Goal: Check status: Check status

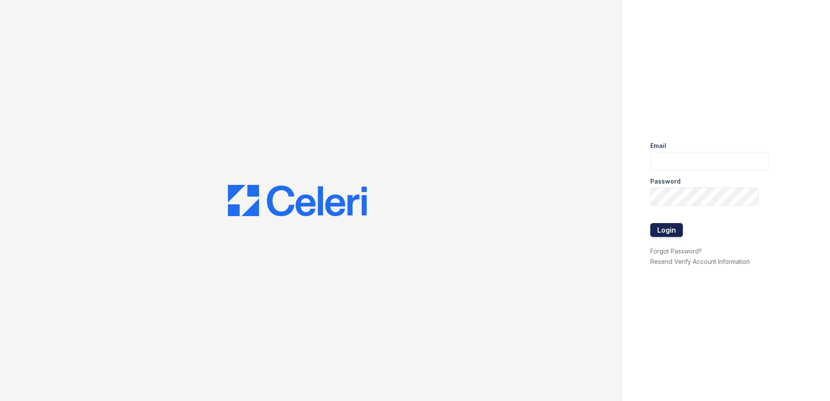
type input "arrivewestborough@trinity-pm.com"
click at [670, 234] on button "Login" at bounding box center [667, 230] width 33 height 14
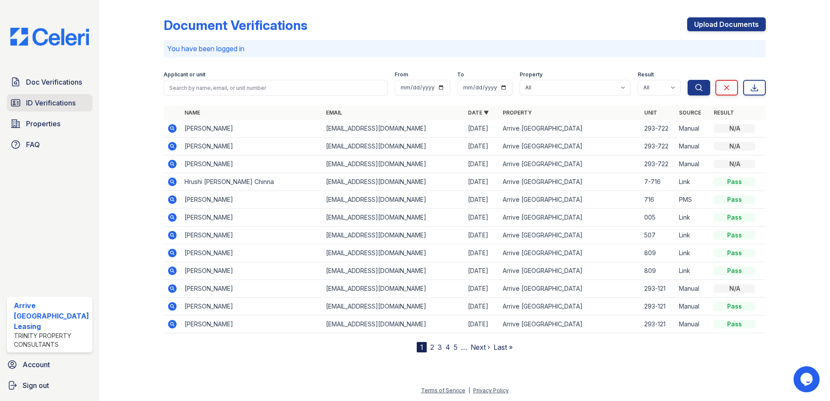
click at [61, 108] on span "ID Verifications" at bounding box center [51, 103] width 50 height 10
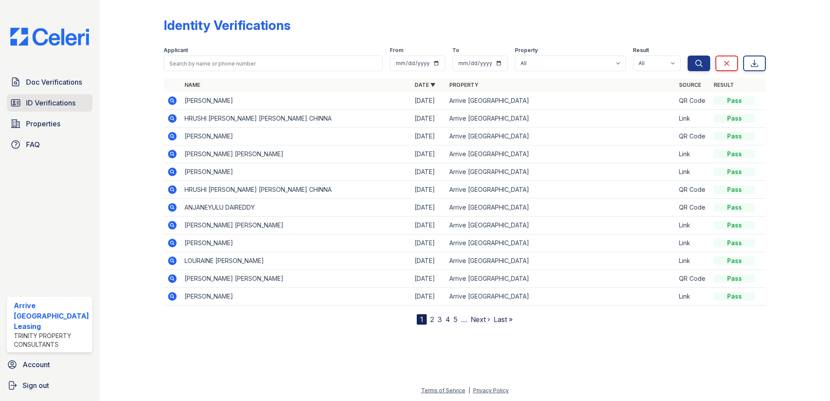
click at [67, 101] on span "ID Verifications" at bounding box center [51, 103] width 50 height 10
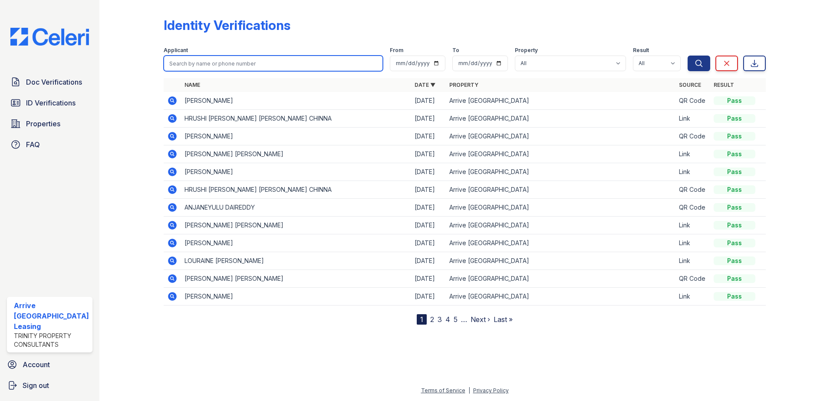
click at [232, 59] on input "search" at bounding box center [274, 64] width 220 height 16
type input "Shubham"
click at [688, 56] on button "Search" at bounding box center [699, 64] width 23 height 16
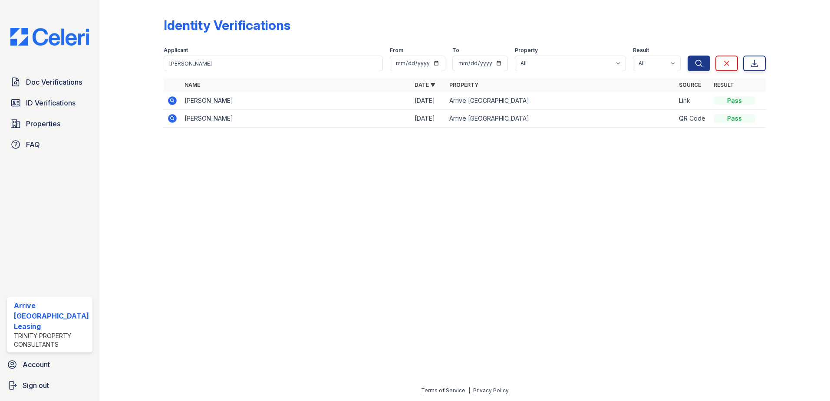
click at [172, 101] on icon at bounding box center [172, 100] width 2 height 2
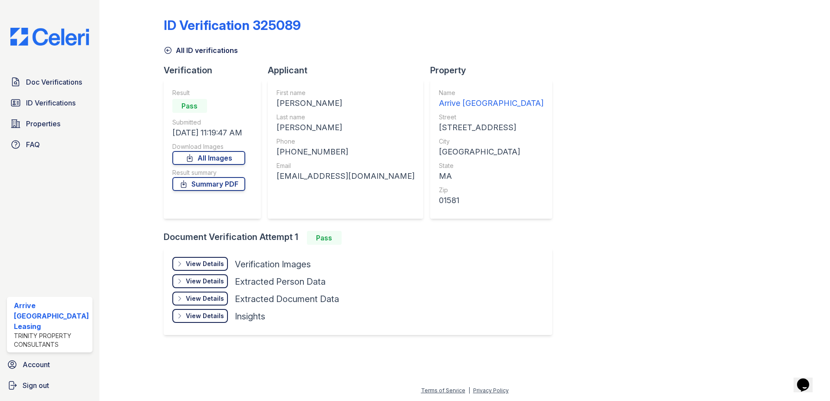
click at [197, 267] on div "View Details" at bounding box center [205, 264] width 38 height 9
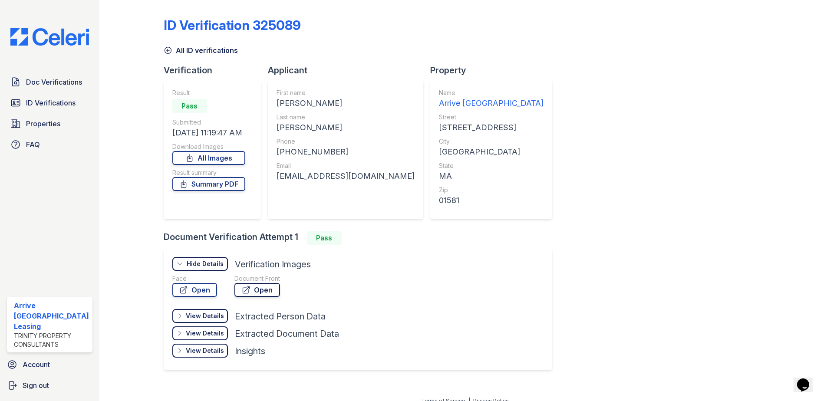
click at [244, 286] on icon at bounding box center [246, 290] width 9 height 9
click at [192, 180] on link "Summary PDF" at bounding box center [208, 184] width 73 height 14
